Goal: Find contact information: Find contact information

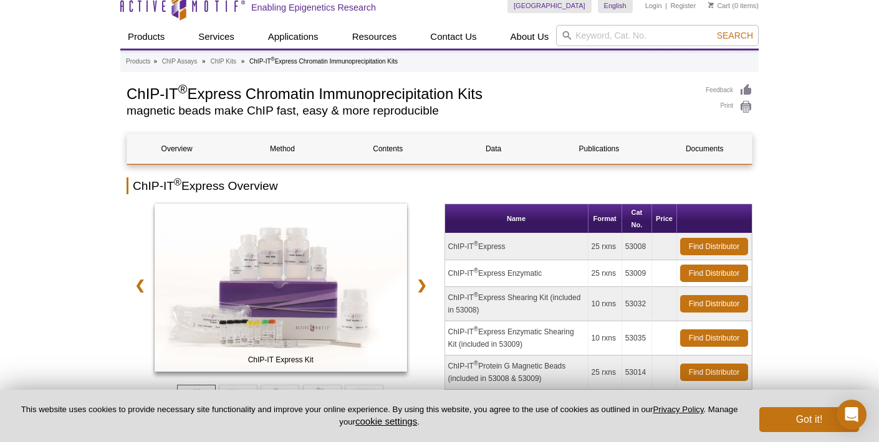
scroll to position [48, 0]
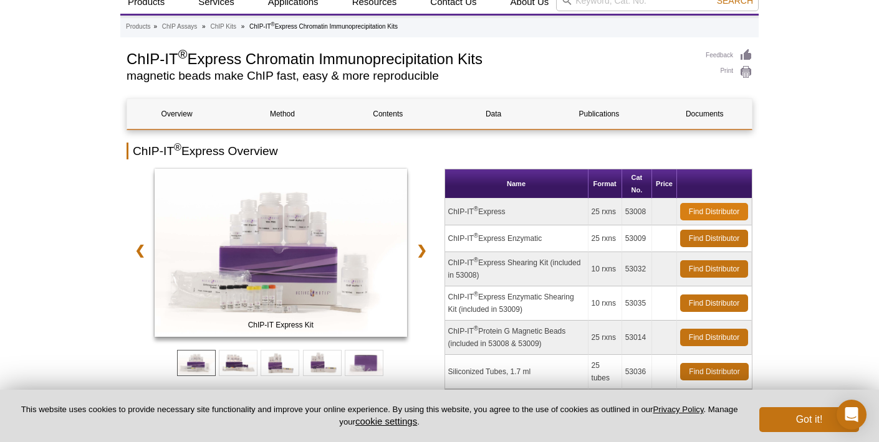
click at [737, 215] on link "Find Distributor" at bounding box center [714, 211] width 68 height 17
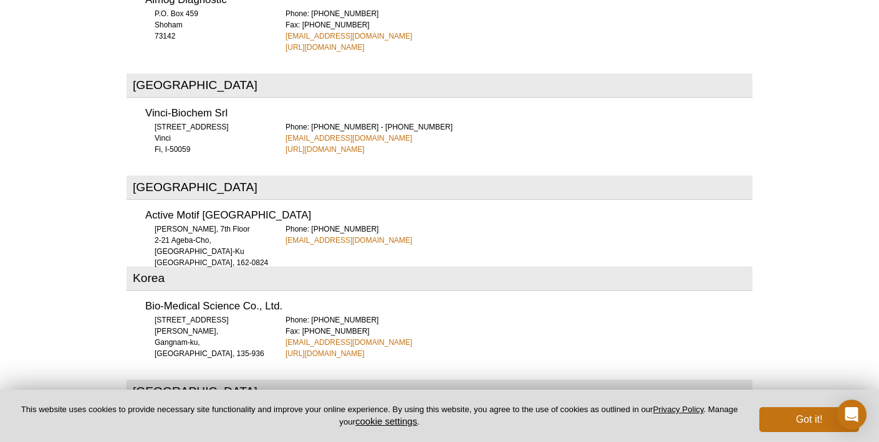
click at [339, 133] on link "[EMAIL_ADDRESS][DOMAIN_NAME]" at bounding box center [348, 138] width 127 height 11
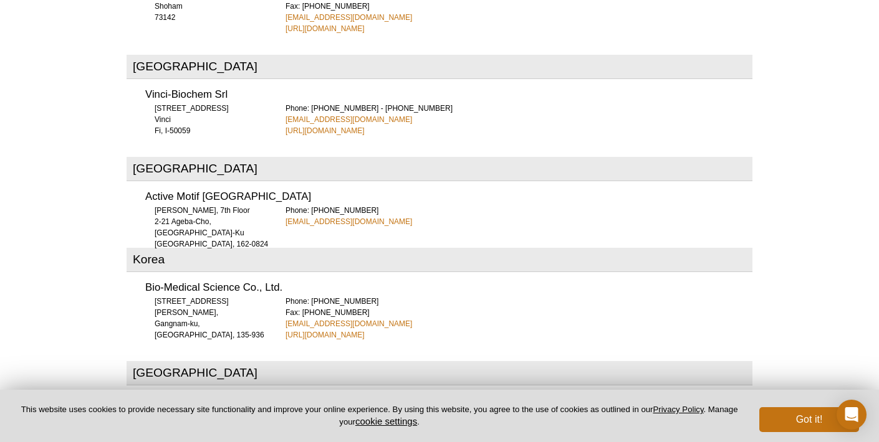
drag, startPoint x: 146, startPoint y: 23, endPoint x: 409, endPoint y: 60, distance: 264.9
click at [409, 81] on div "Vinci-Biochem Srl [STREET_ADDRESS] Fi, I-50059 Phone: [PHONE_NUMBER] - [PHONE_N…" at bounding box center [440, 108] width 626 height 55
copy div "Vinci-Biochem Srl [STREET_ADDRESS] Phone: [PHONE_NUMBER] - [PHONE_NUMBER] [EMAI…"
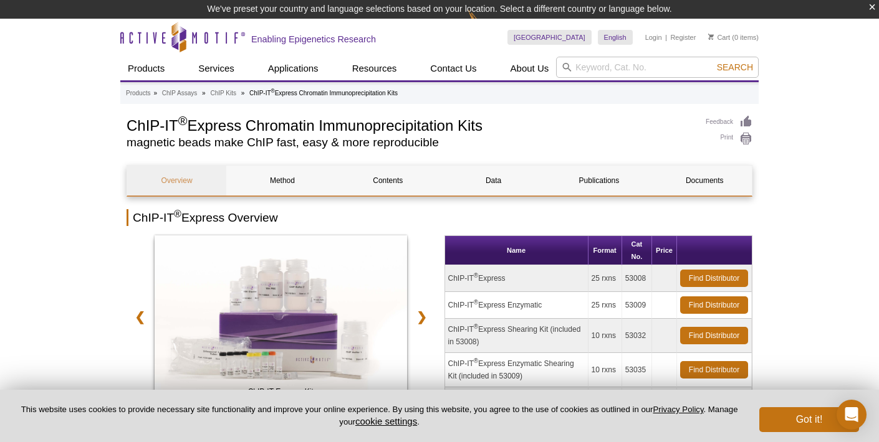
click at [201, 180] on link "Overview" at bounding box center [176, 181] width 99 height 30
